Goal: Check status: Check status

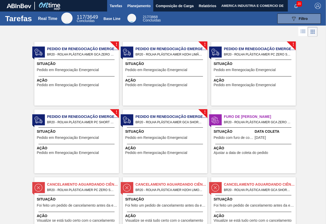
click at [134, 3] on span "Planejamento" at bounding box center [138, 6] width 23 height 6
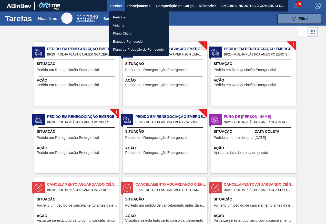
click at [122, 17] on li "Pedidos" at bounding box center [139, 17] width 60 height 8
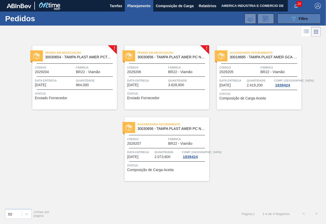
click at [291, 18] on icon "089F7B8B-B2A5-4AFE-B5C0-19BA573D28AC" at bounding box center [293, 19] width 6 height 6
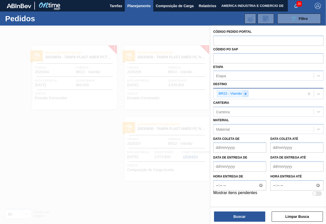
click at [247, 93] on div at bounding box center [245, 94] width 6 height 6
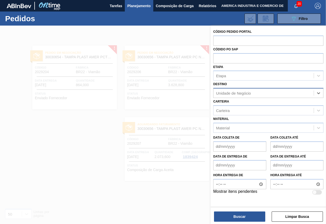
click at [248, 93] on div "Unidade de Negócio" at bounding box center [233, 93] width 35 height 4
type input "curitibana"
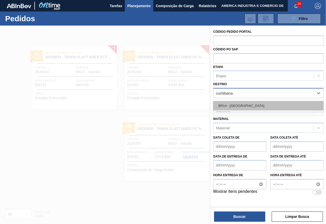
click at [243, 108] on div "BR14 - [GEOGRAPHIC_DATA]" at bounding box center [268, 105] width 110 height 9
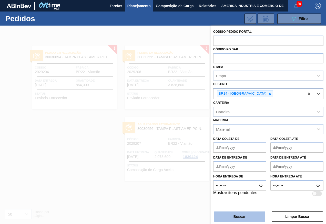
click at [233, 217] on button "Buscar" at bounding box center [239, 217] width 51 height 10
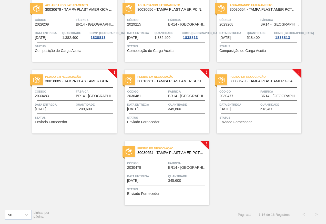
scroll to position [211, 0]
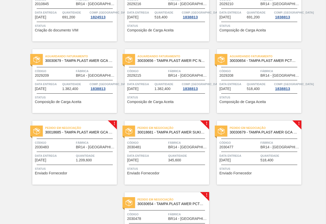
click at [144, 85] on span "Data entrega" at bounding box center [140, 84] width 26 height 5
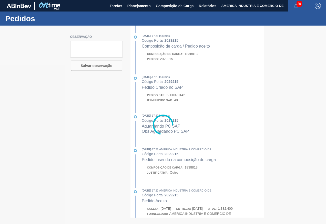
drag, startPoint x: 168, startPoint y: 95, endPoint x: 179, endPoint y: 95, distance: 11.3
click at [179, 95] on div at bounding box center [163, 125] width 326 height 199
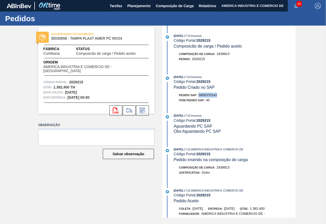
drag, startPoint x: 199, startPoint y: 95, endPoint x: 217, endPoint y: 97, distance: 17.8
click at [217, 97] on div "Pedido SAP: 5800370142" at bounding box center [198, 95] width 38 height 5
copy span "5800370142"
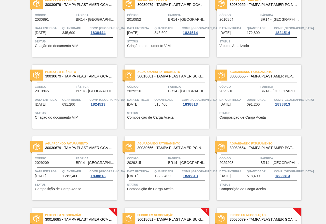
scroll to position [109, 0]
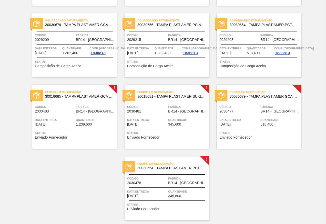
scroll to position [263, 0]
